Goal: Task Accomplishment & Management: Use online tool/utility

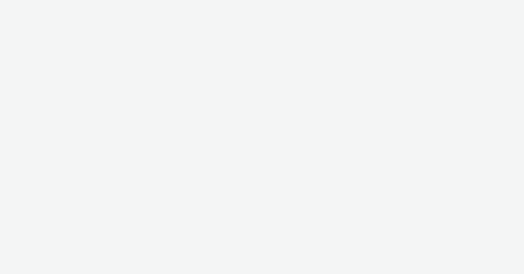
select select "47c37c18-910e-43a3-bb91-a2beb2847406"
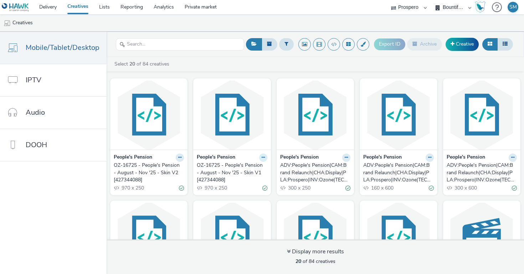
click at [261, 160] on button at bounding box center [263, 158] width 8 height 8
click at [245, 174] on link "Edit" at bounding box center [241, 170] width 54 height 14
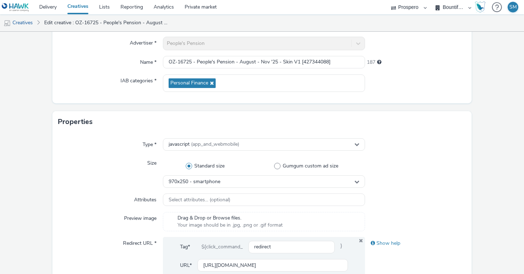
scroll to position [131, 0]
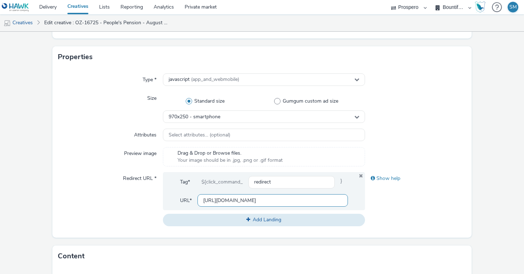
click at [237, 201] on input "[URL][DOMAIN_NAME]" at bounding box center [273, 200] width 151 height 12
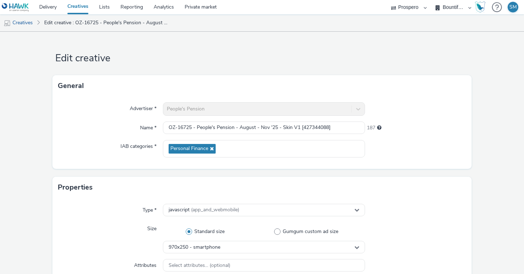
scroll to position [8, 0]
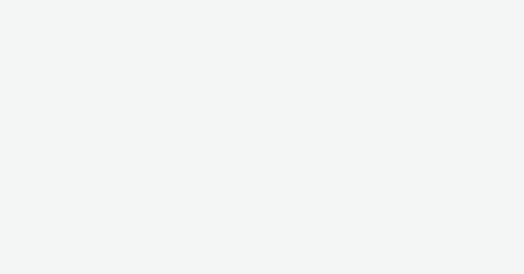
select select "47c37c18-910e-43a3-bb91-a2beb2847406"
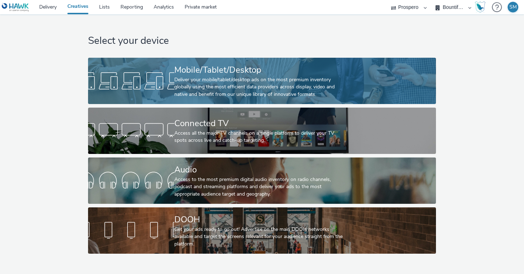
click at [227, 78] on div "Deliver your mobile/tablet/desktop ads on the most premium inventory globally u…" at bounding box center [260, 87] width 173 height 22
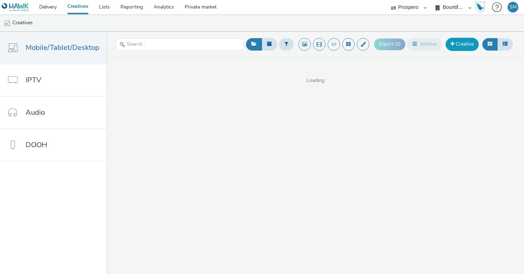
click at [461, 47] on link "Creative" at bounding box center [462, 44] width 33 height 13
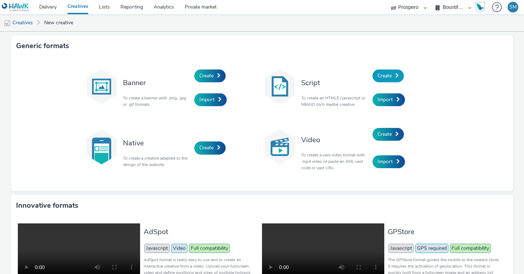
click at [385, 79] on link "Create" at bounding box center [388, 76] width 31 height 13
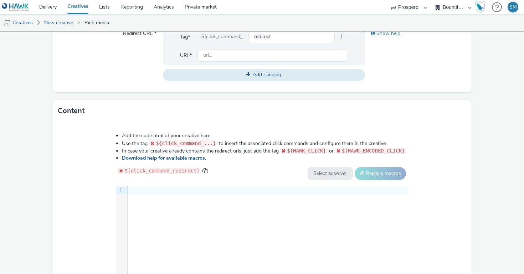
scroll to position [283, 0]
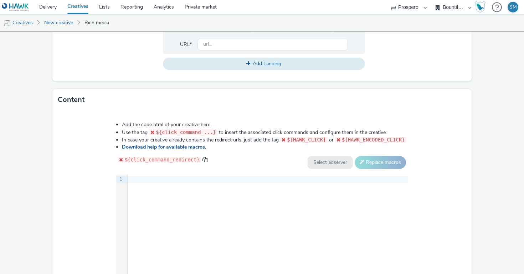
click at [173, 201] on div "9 1 ›" at bounding box center [262, 228] width 292 height 107
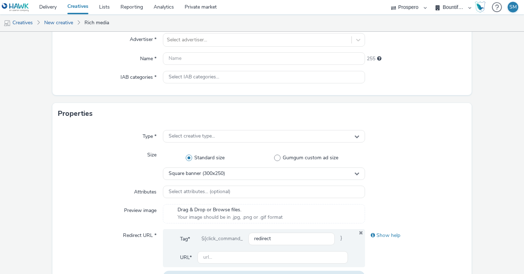
scroll to position [73, 0]
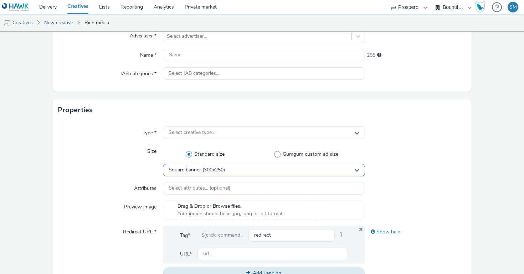
click at [234, 172] on div "Square banner (300x250)" at bounding box center [264, 170] width 202 height 12
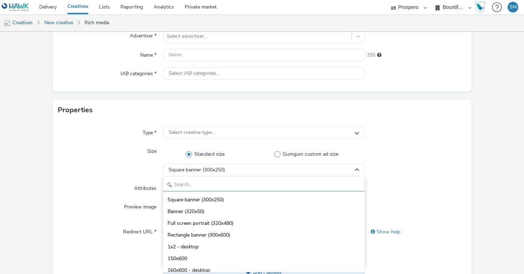
click at [225, 188] on input "text" at bounding box center [264, 185] width 202 height 12
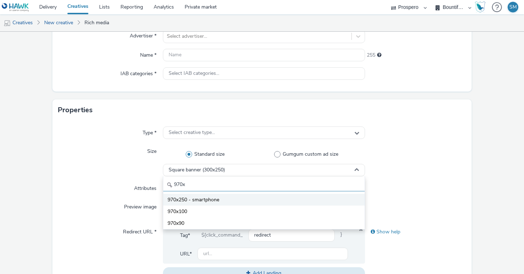
type input "970x"
click at [209, 201] on span "970x250 - smartphone" at bounding box center [194, 200] width 52 height 7
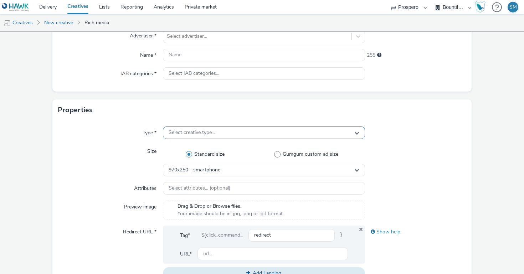
click at [217, 134] on div "Select creative type..." at bounding box center [264, 133] width 202 height 12
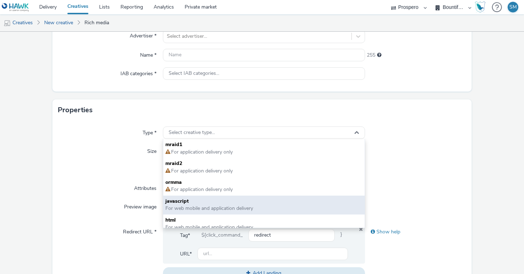
click at [188, 210] on span "For web mobile and application delivery" at bounding box center [210, 208] width 88 height 7
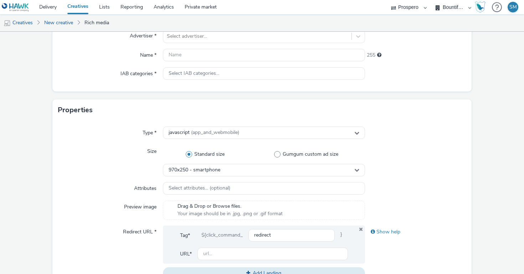
scroll to position [39, 0]
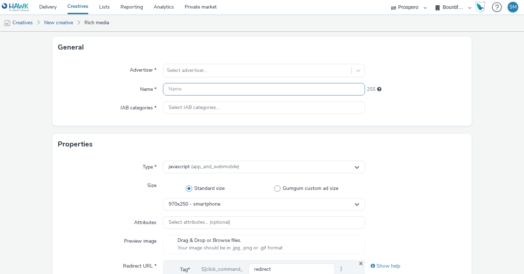
click at [194, 88] on input "text" at bounding box center [264, 89] width 202 height 12
paste input "OZ-16725 - People's Pension - August - Nov '25 - Skin V1 [427344088]"
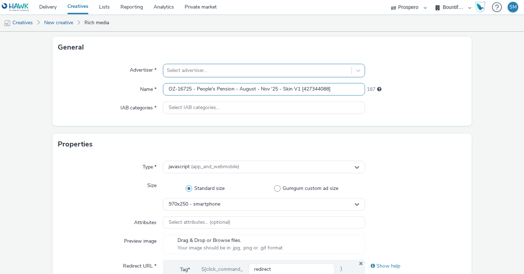
type input "OZ-16725 - People's Pension - August - Nov '25 - Skin V1 [427344088]"
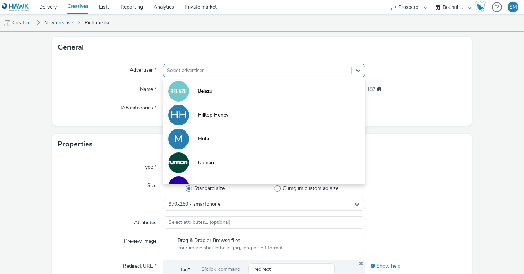
click at [190, 75] on div "Select advertiser..." at bounding box center [257, 70] width 188 height 11
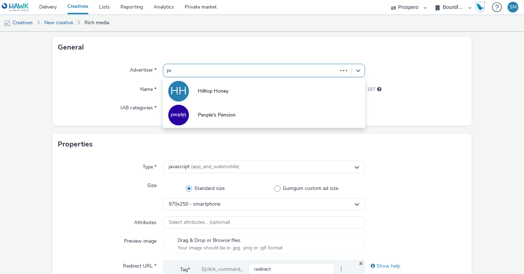
type input "peo"
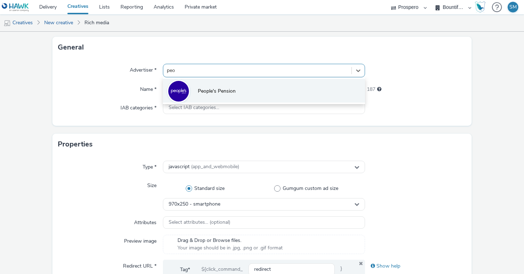
click at [200, 97] on li "People's Pension" at bounding box center [264, 91] width 202 height 24
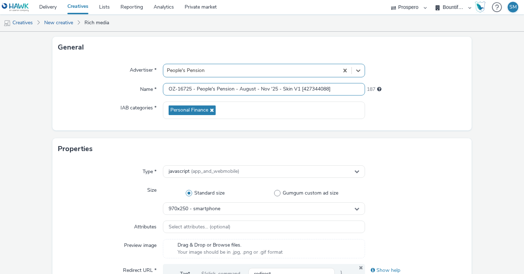
click at [342, 88] on input "OZ-16725 - People's Pension - August - Nov '25 - Skin V1 [427344088]" at bounding box center [264, 89] width 202 height 12
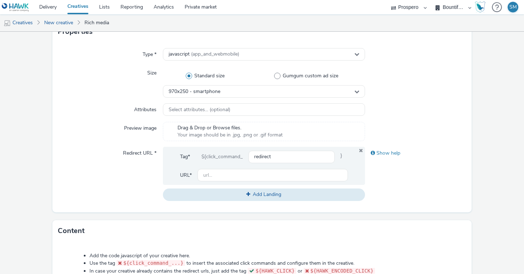
scroll to position [159, 0]
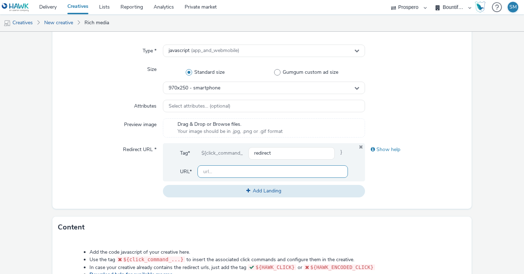
type input "OZ-16725 - People's Pension - August - Nov '25 - Skin V1 [427344088] NEW"
click at [279, 173] on input "text" at bounding box center [273, 172] width 151 height 12
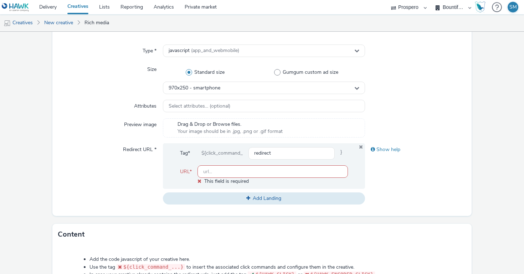
paste input "[URL][DOMAIN_NAME]"
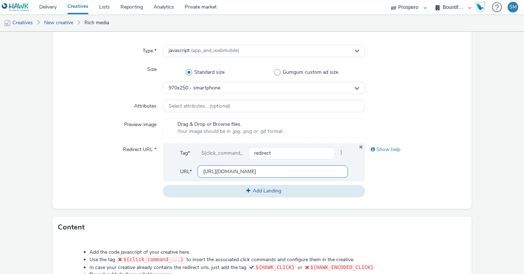
type input "[URL][DOMAIN_NAME]"
click at [432, 138] on div "Type * javascript (app_and_webmobile) Size Standard size Gumgum custom ad size …" at bounding box center [262, 124] width 420 height 170
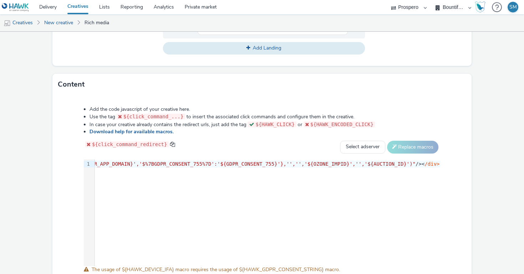
scroll to position [305, 0]
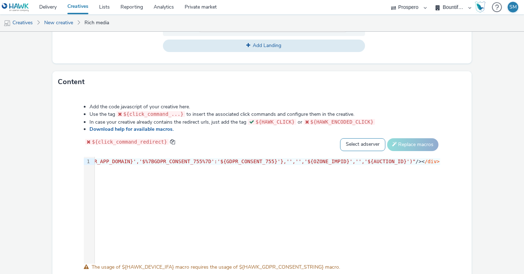
click at [368, 145] on select "Select adserver Sizmek DCM Adform Sting" at bounding box center [362, 144] width 45 height 13
select select "dcm"
click at [340, 138] on select "Select adserver Sizmek DCM Adform Sting" at bounding box center [362, 144] width 45 height 13
click at [391, 146] on button "Replace macros" at bounding box center [412, 144] width 51 height 13
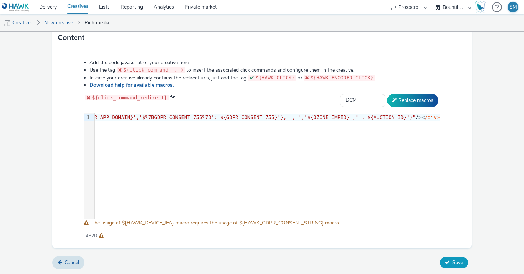
click at [446, 263] on icon at bounding box center [447, 262] width 5 height 5
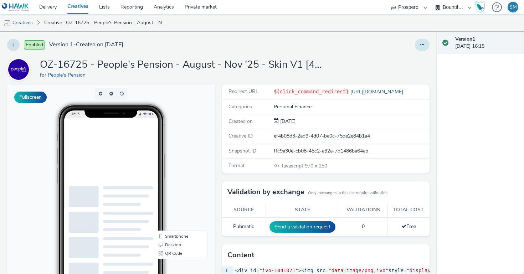
click at [421, 47] on button at bounding box center [422, 45] width 15 height 12
click at [416, 72] on link "Duplicate" at bounding box center [403, 73] width 54 height 14
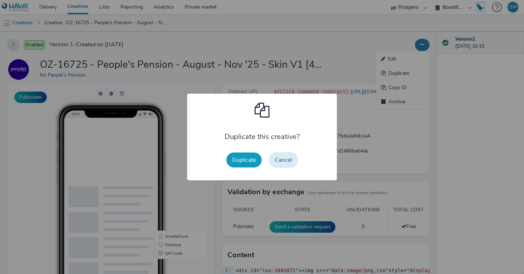
click at [240, 160] on button "Duplicate" at bounding box center [244, 160] width 35 height 15
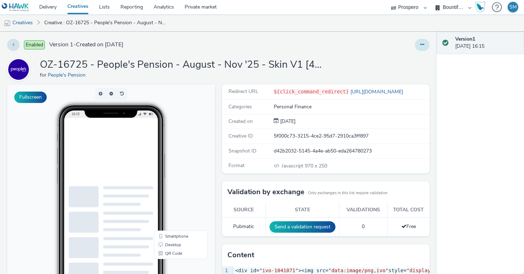
click at [421, 43] on icon at bounding box center [423, 44] width 4 height 5
click at [407, 64] on link "Edit" at bounding box center [403, 59] width 54 height 14
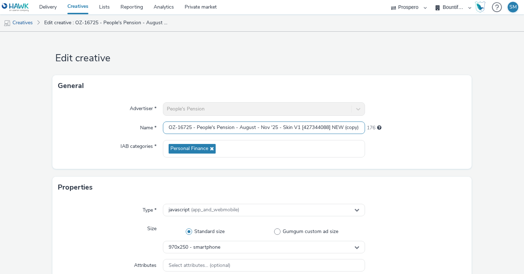
click at [267, 132] on input "OZ-16725 - People's Pension - August - Nov '25 - Skin V1 [427344088] NEW (copy)" at bounding box center [264, 128] width 202 height 12
paste input "2 [427344088]"
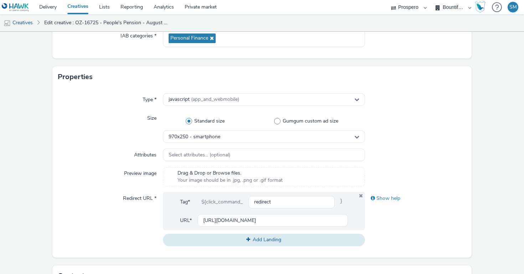
scroll to position [120, 0]
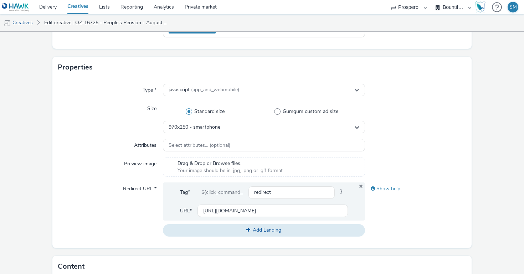
type input "OZ-16725 - People's Pension - August - Nov '25 - Skin V2 [427344088] NEW"
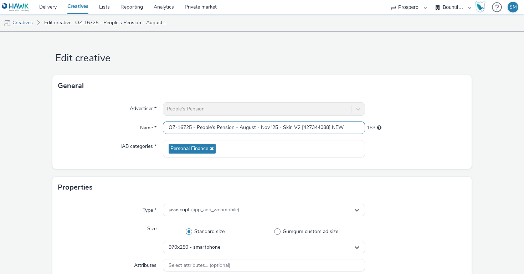
scroll to position [349, 0]
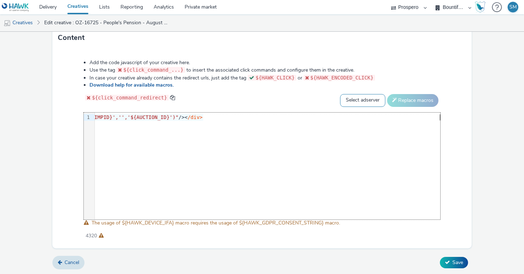
click at [376, 99] on select "Select adserver Sizmek DCM Adform Sting" at bounding box center [362, 100] width 45 height 13
click at [340, 94] on select "Select adserver Sizmek DCM Adform Sting" at bounding box center [362, 100] width 45 height 13
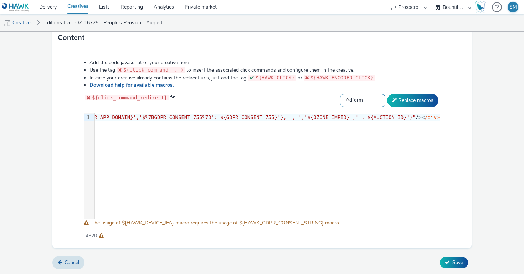
click at [362, 101] on select "Select adserver Sizmek DCM Adform Sting" at bounding box center [362, 100] width 45 height 13
select select "dcm"
click at [340, 94] on select "Select adserver Sizmek DCM Adform Sting" at bounding box center [362, 100] width 45 height 13
click at [414, 97] on button "Replace macros" at bounding box center [412, 100] width 51 height 13
click at [444, 258] on button "Save" at bounding box center [454, 262] width 28 height 11
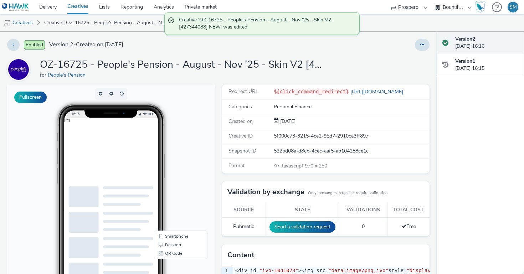
scroll to position [111, 0]
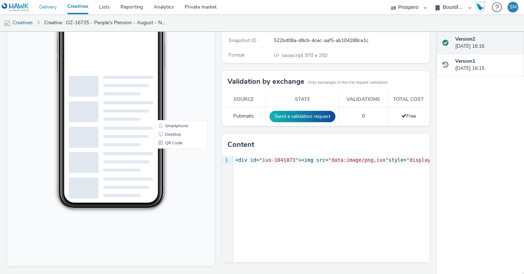
click at [42, 5] on link "Delivery" at bounding box center [48, 7] width 28 height 14
